Goal: Transaction & Acquisition: Purchase product/service

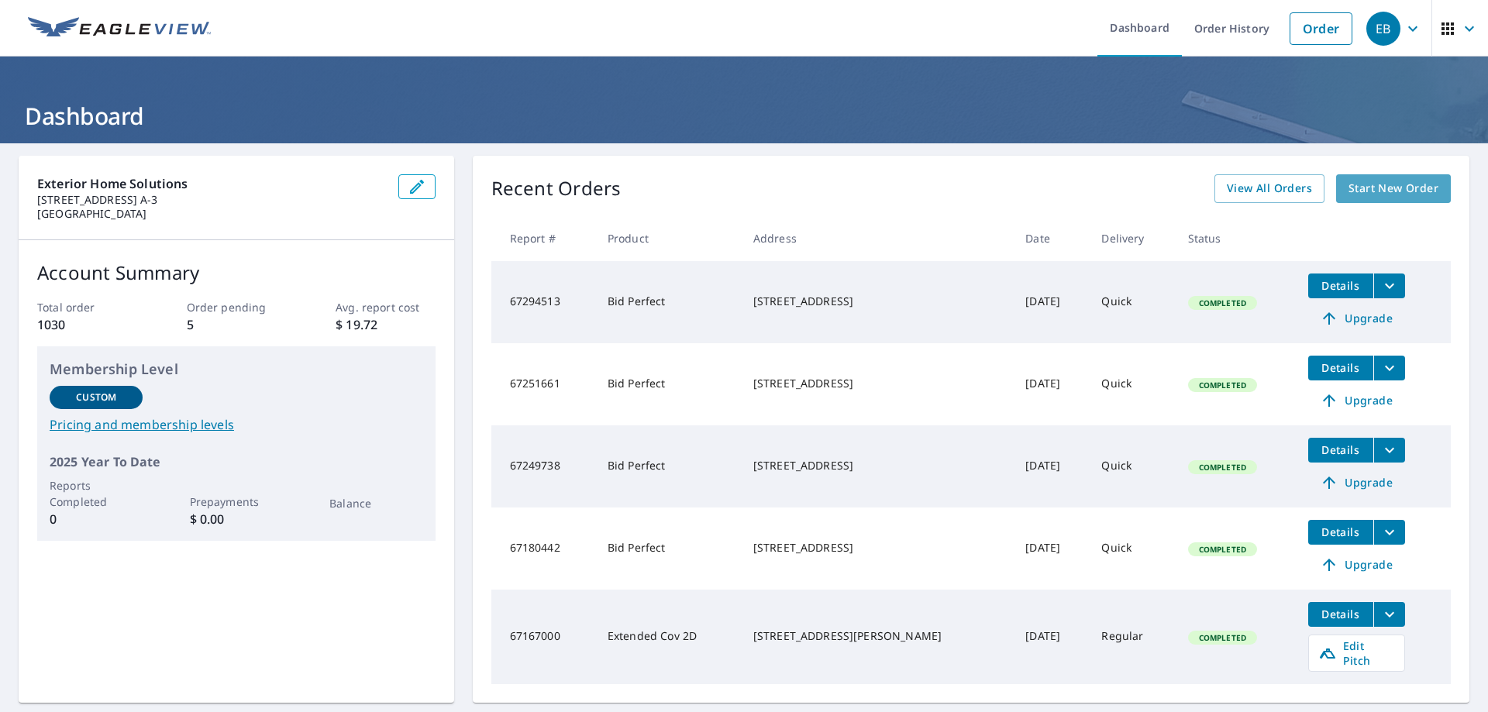
click at [1378, 188] on span "Start New Order" at bounding box center [1393, 188] width 90 height 19
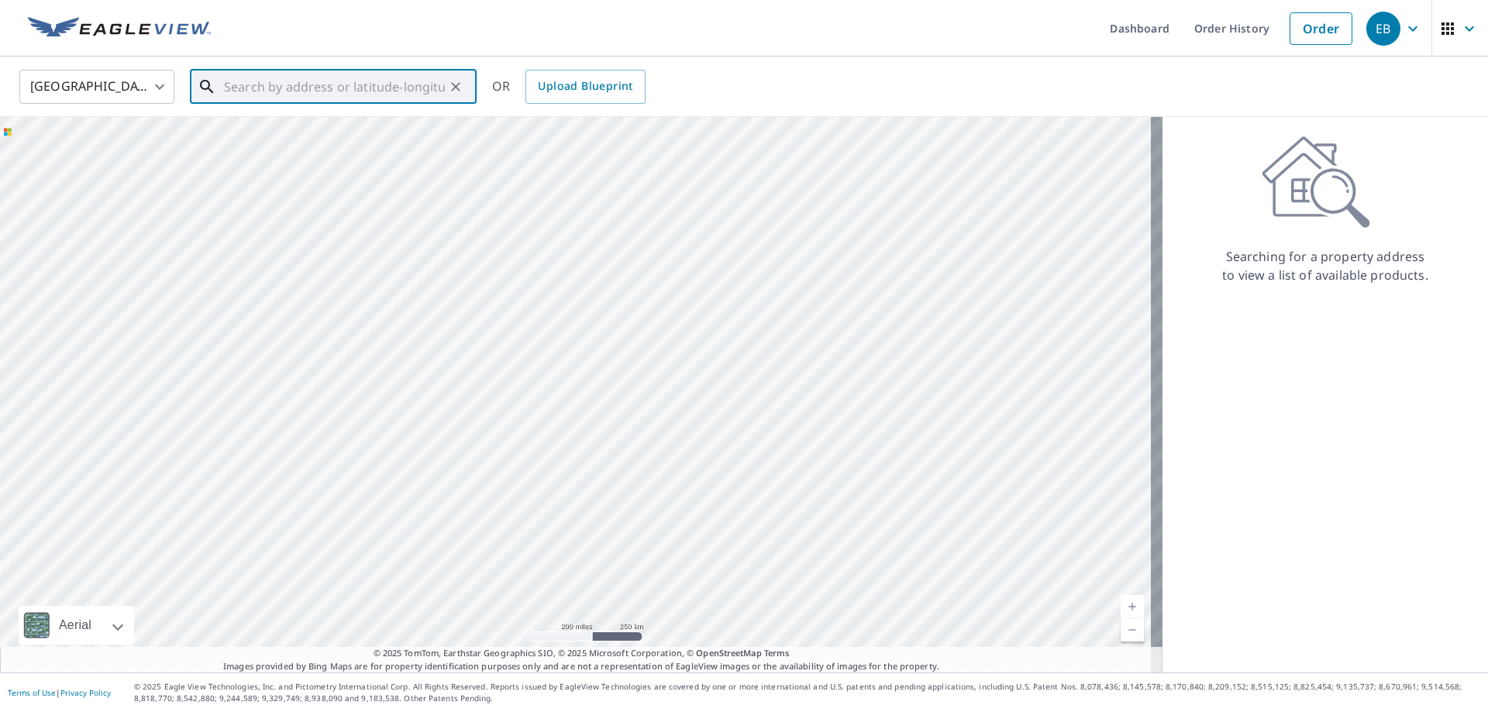
paste input "[STREET_ADDRESS]"
click at [246, 138] on span "[STREET_ADDRESS]" at bounding box center [342, 131] width 243 height 19
type input "[STREET_ADDRESS]"
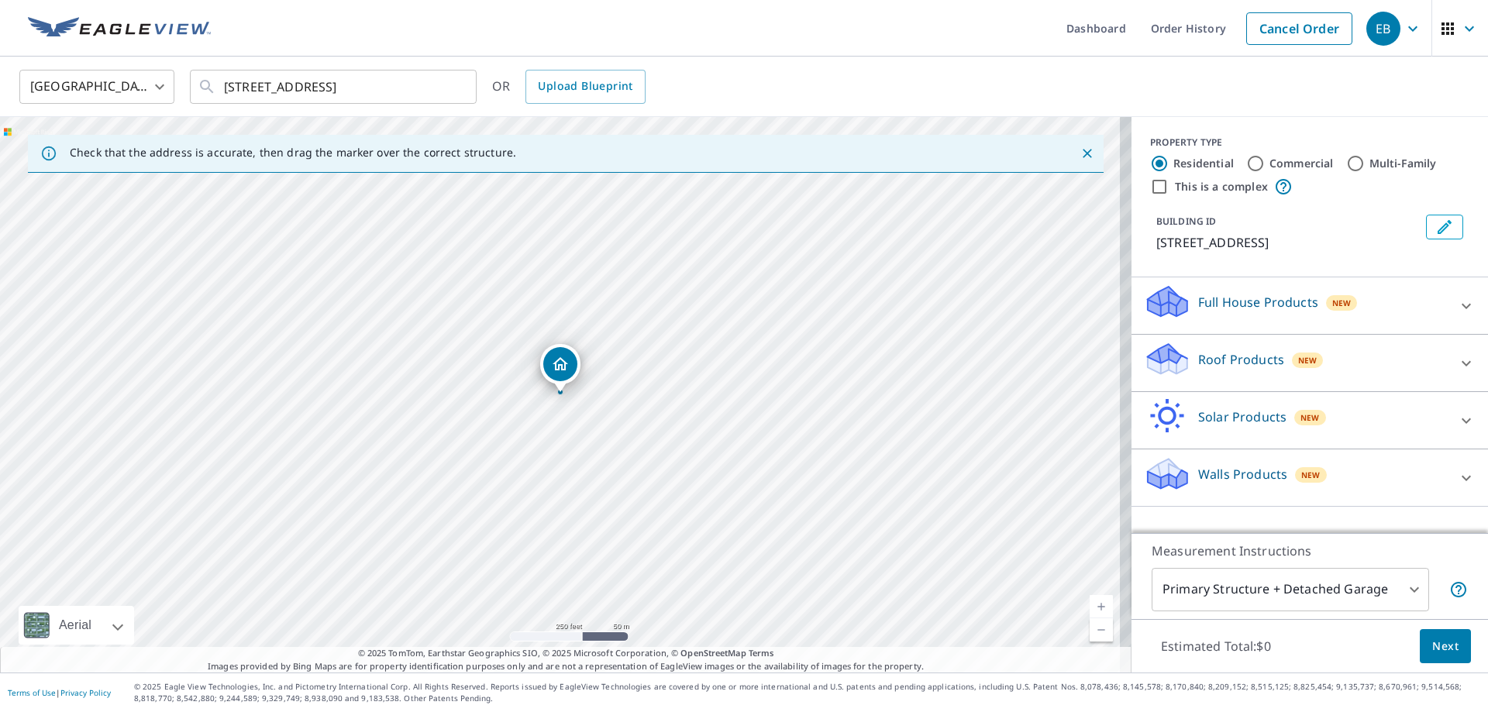
click at [1220, 360] on p "Roof Products" at bounding box center [1241, 359] width 86 height 19
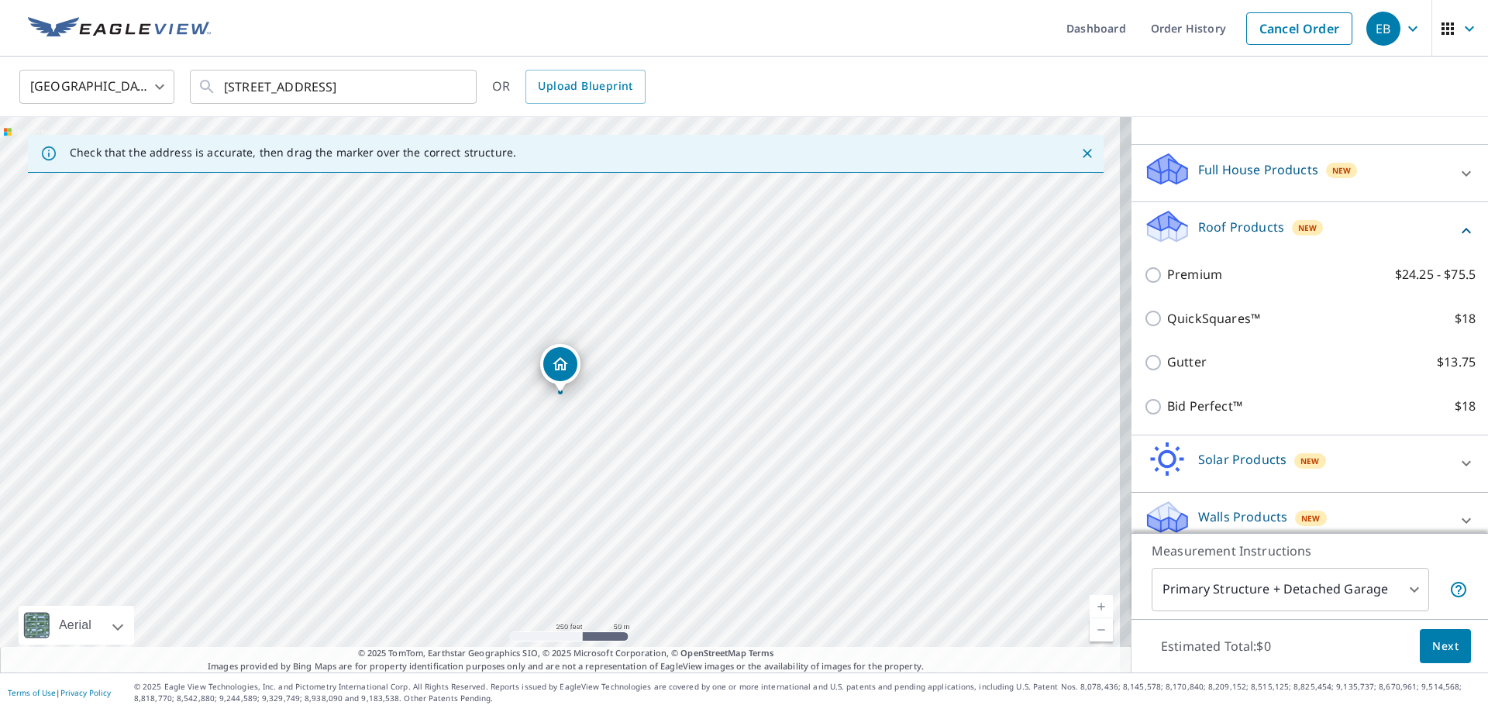
scroll to position [150, 0]
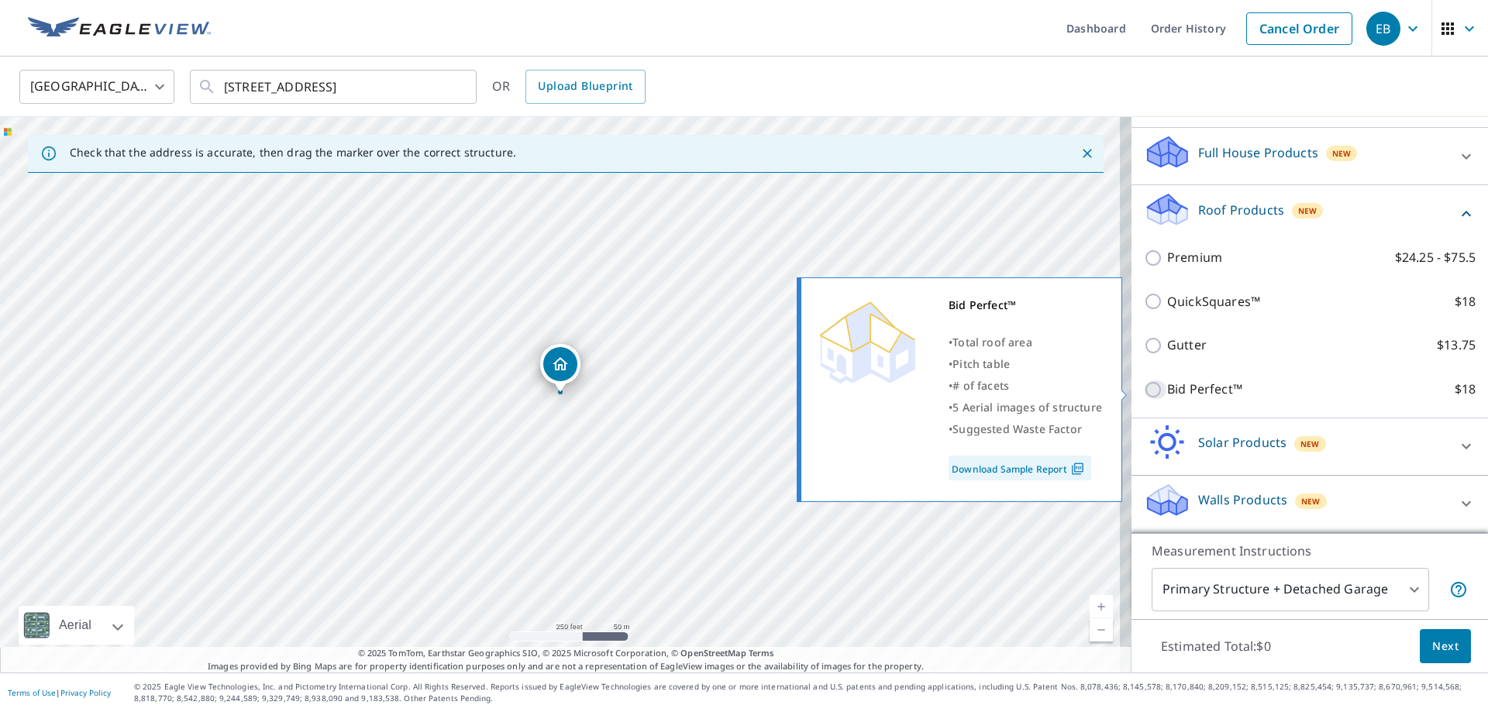
click at [1144, 389] on input "Bid Perfect™ $18" at bounding box center [1155, 389] width 23 height 19
checkbox input "true"
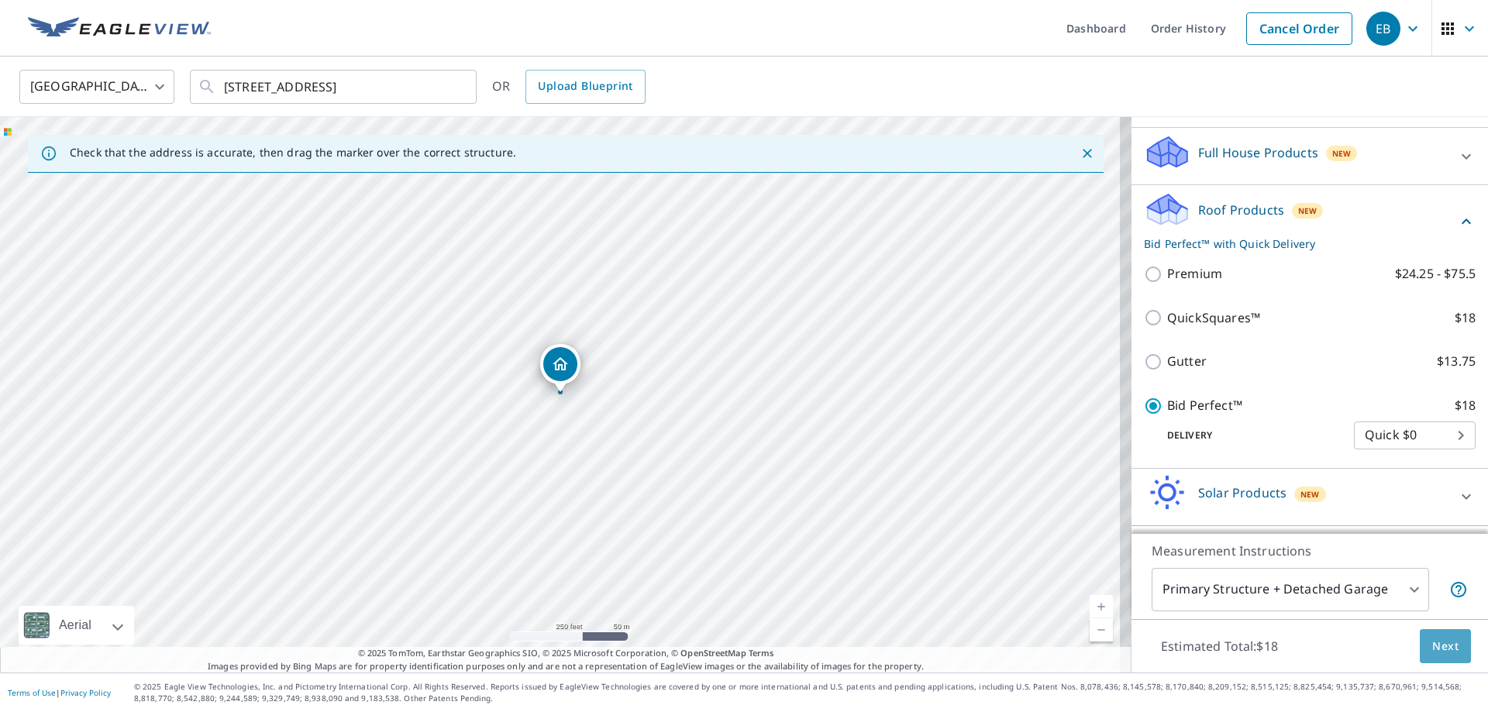
click at [1433, 644] on span "Next" at bounding box center [1445, 646] width 26 height 19
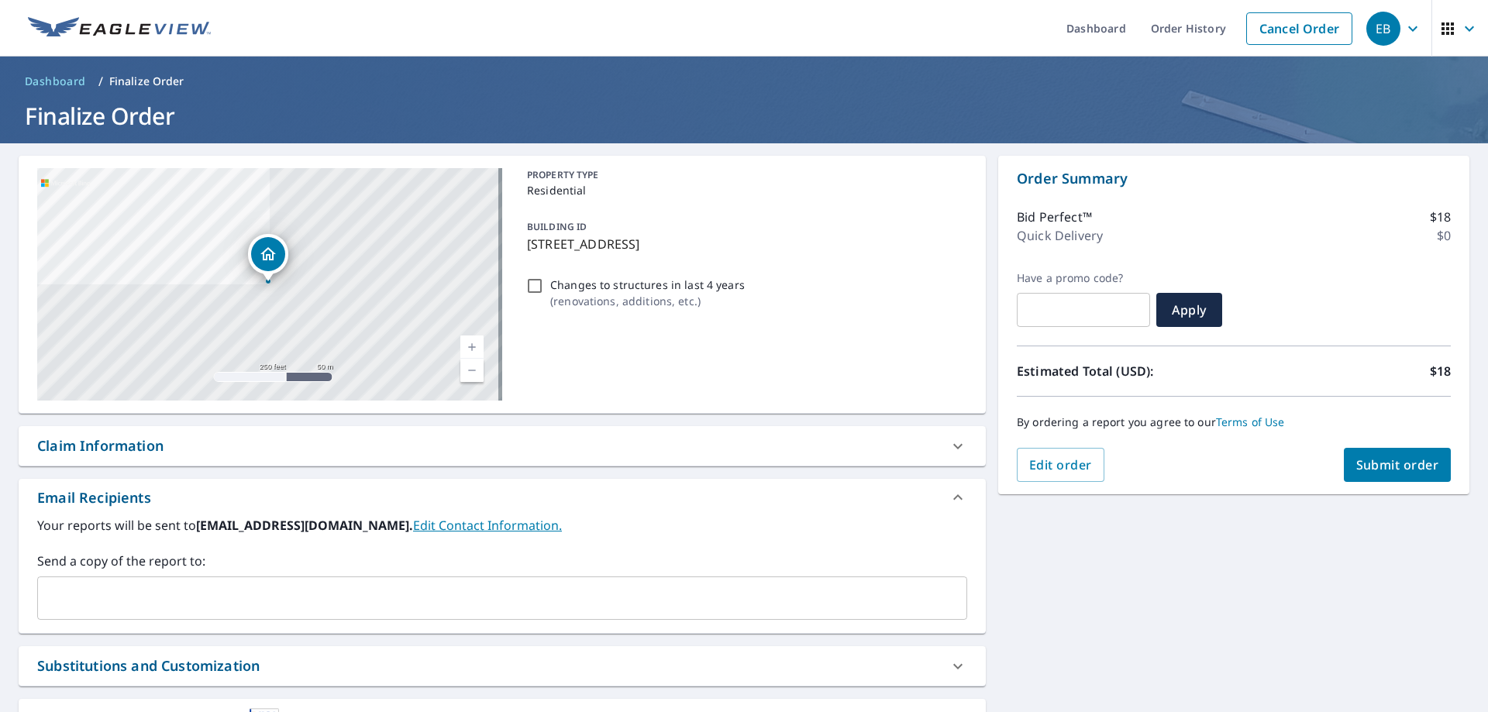
click at [308, 598] on input "text" at bounding box center [490, 597] width 893 height 29
click at [144, 600] on input "text" at bounding box center [490, 597] width 893 height 29
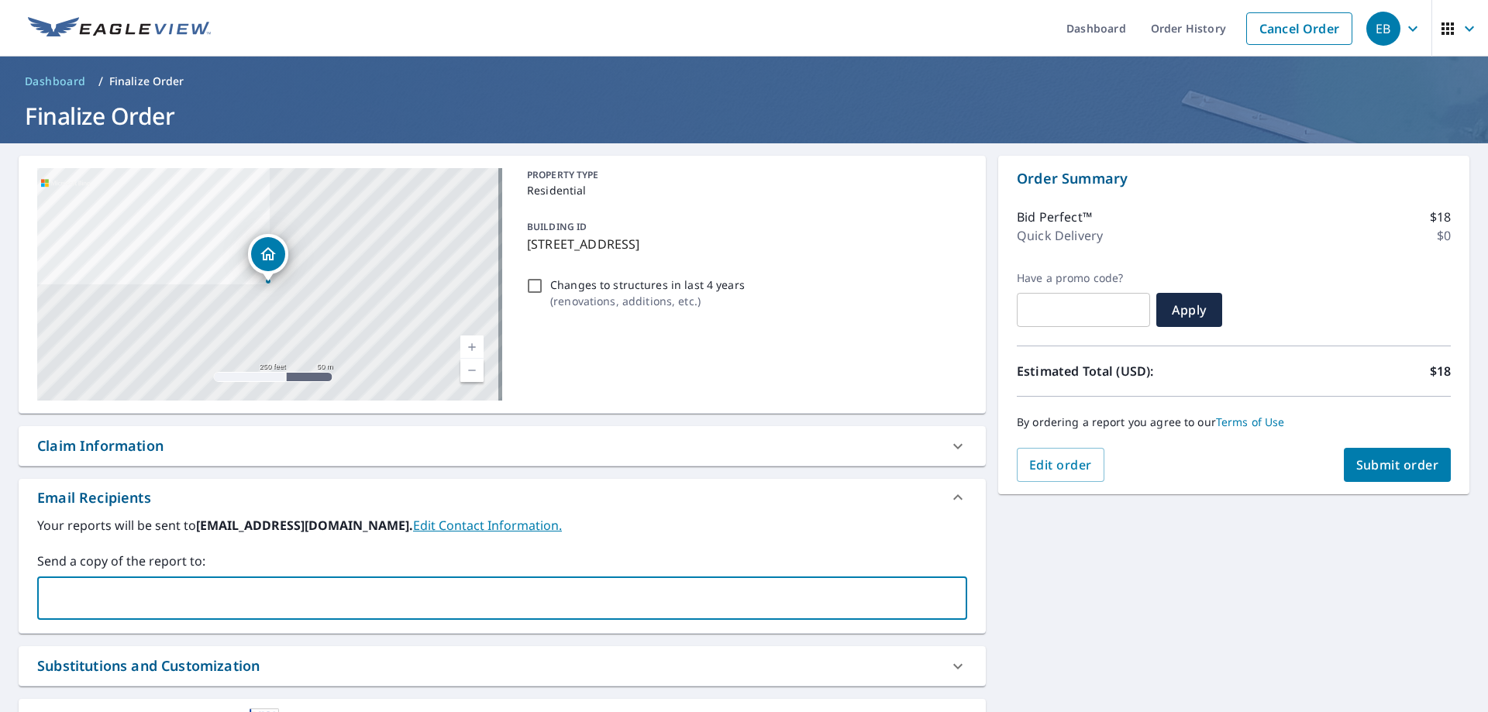
paste input "[EMAIL_ADDRESS][DOMAIN_NAME]"
type input "[EMAIL_ADDRESS][DOMAIN_NAME]"
click at [1033, 591] on div "[STREET_ADDRESS] Aerial Road A standard road map Aerial A detailed look from ab…" at bounding box center [744, 471] width 1488 height 656
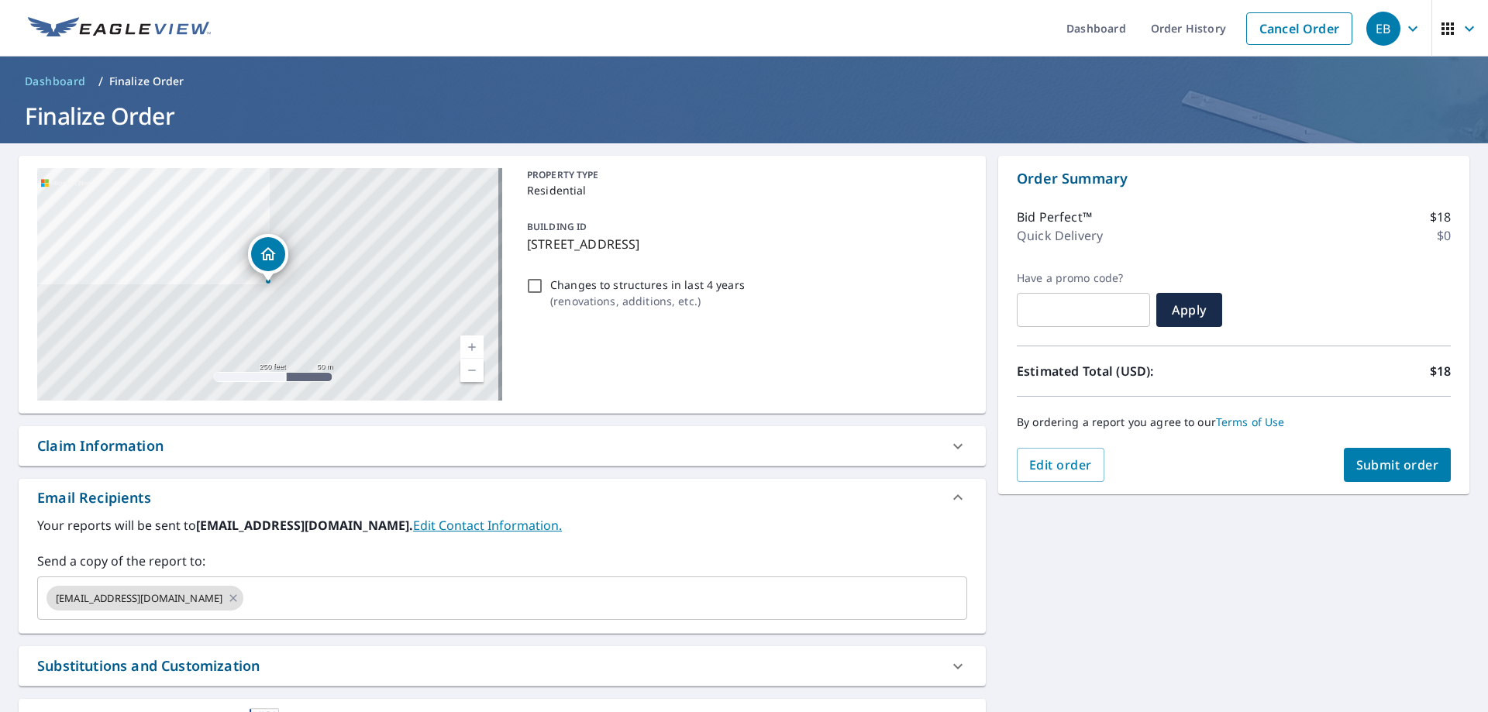
click at [1378, 469] on span "Submit order" at bounding box center [1397, 464] width 83 height 17
